Goal: Task Accomplishment & Management: Use online tool/utility

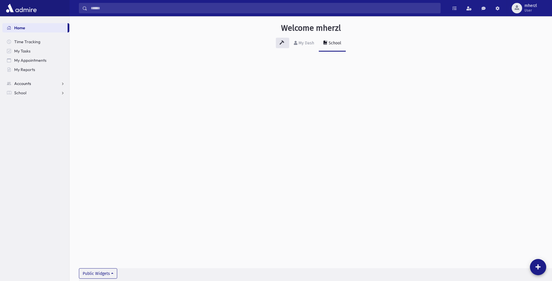
click at [30, 82] on span "Accounts" at bounding box center [22, 83] width 17 height 5
click at [24, 112] on span "School" at bounding box center [20, 111] width 12 height 5
click at [27, 99] on link "Students" at bounding box center [35, 102] width 67 height 9
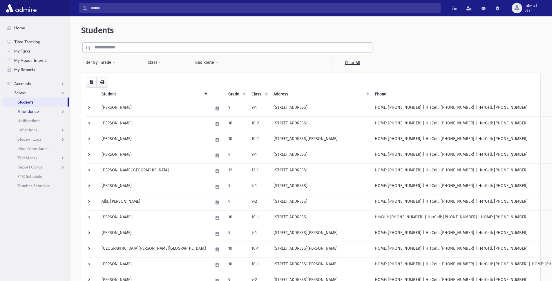
click at [39, 112] on link "Attendance" at bounding box center [35, 111] width 67 height 9
click at [32, 122] on link "Entry" at bounding box center [35, 120] width 67 height 9
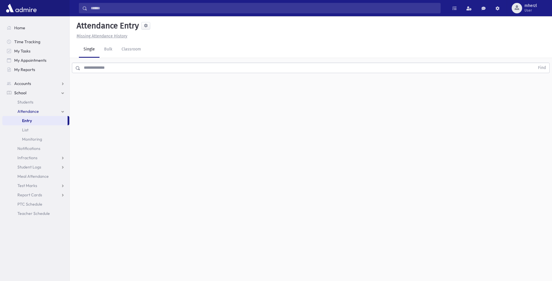
click at [228, 65] on input "text" at bounding box center [307, 68] width 455 height 10
